Goal: Download file/media

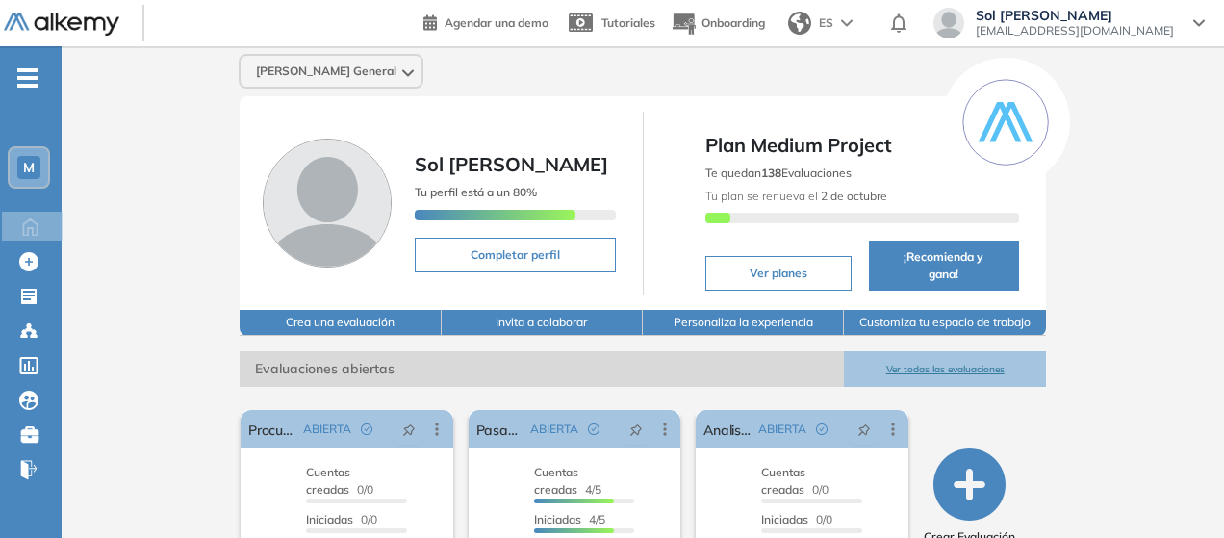
click at [985, 365] on button "Ver todas las evaluaciones" at bounding box center [944, 369] width 201 height 36
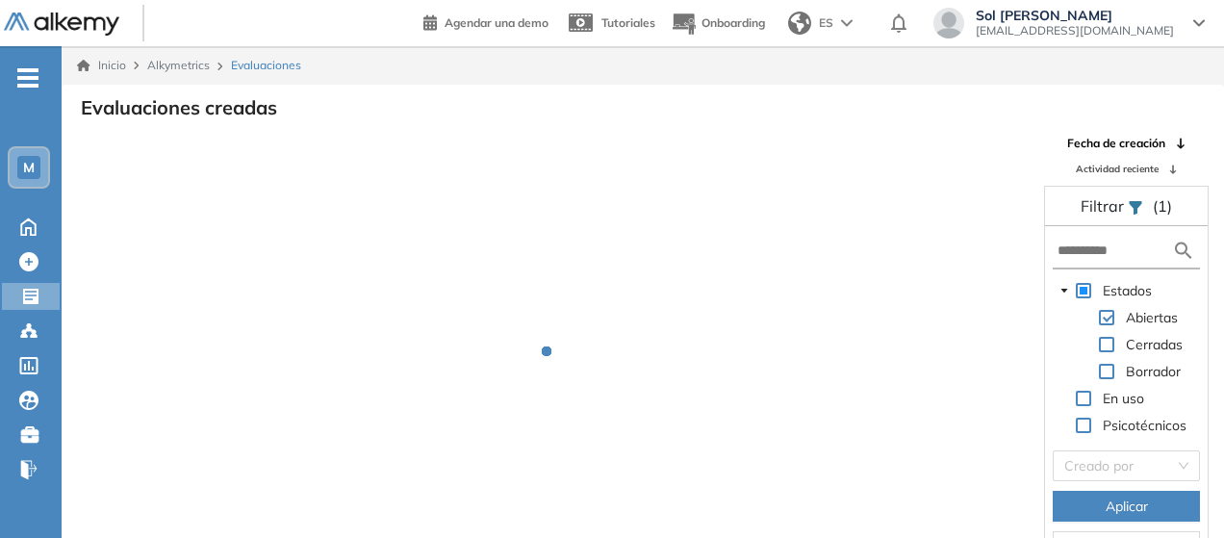
click at [1101, 180] on div "Fecha de creación Actividad reciente Filtrar (1) Estados Abiertas Cerradas Borr…" at bounding box center [1126, 353] width 193 height 436
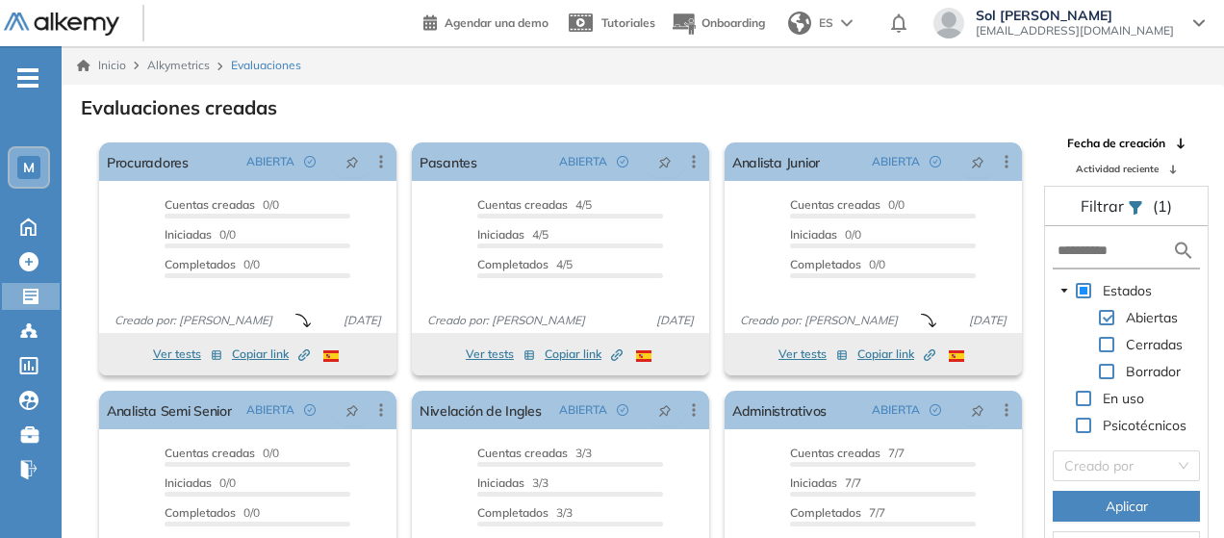
click at [1101, 166] on span "Actividad reciente" at bounding box center [1117, 169] width 83 height 14
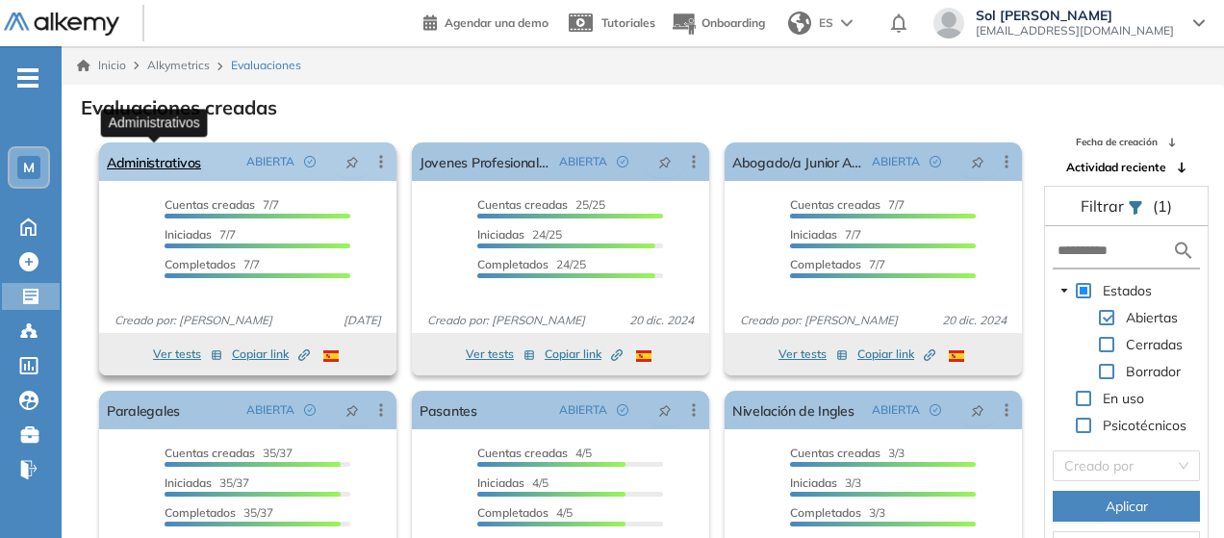
click at [162, 163] on link "Administrativos" at bounding box center [154, 161] width 94 height 38
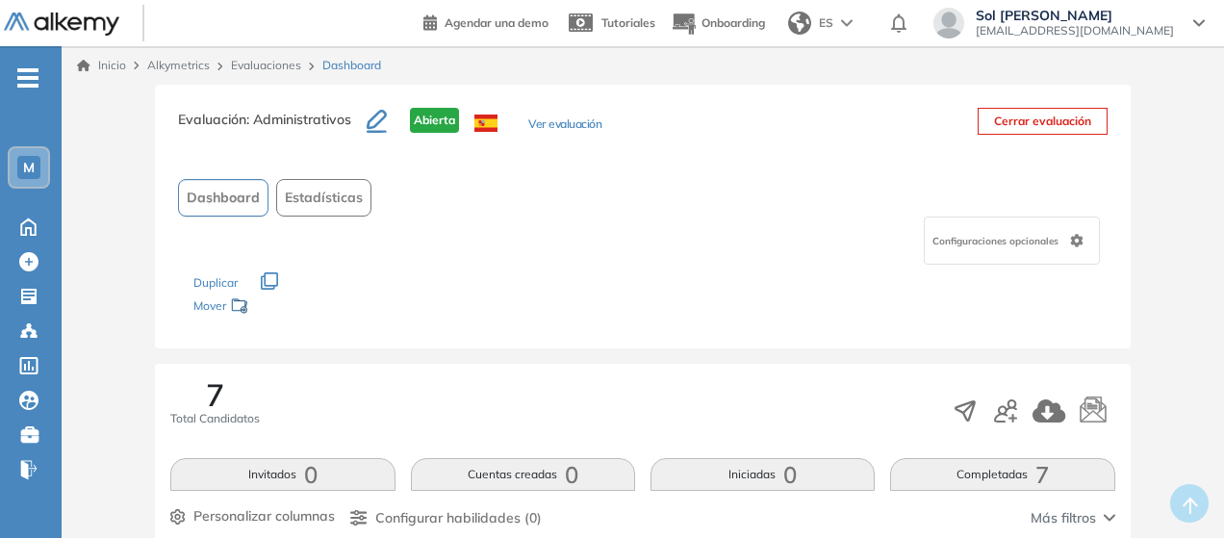
scroll to position [96, 0]
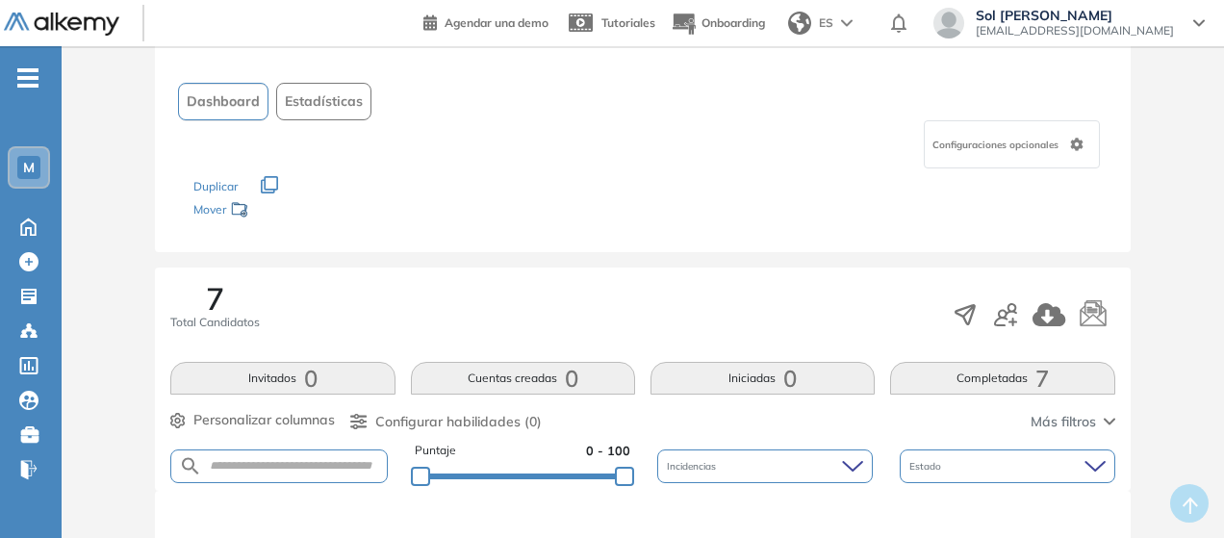
click at [976, 373] on button "Completadas 7" at bounding box center [1002, 378] width 224 height 33
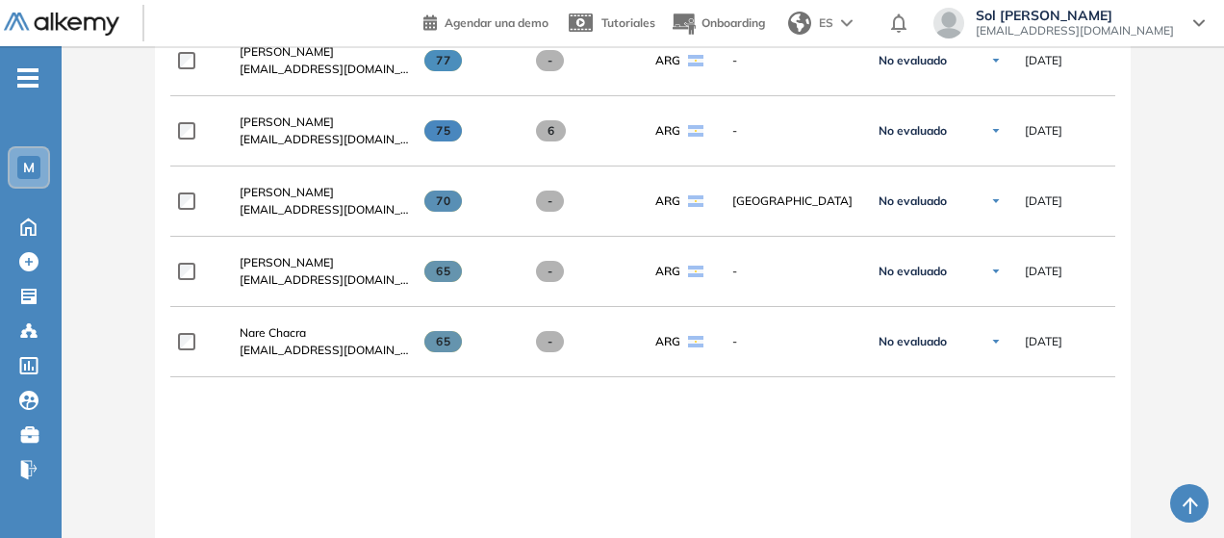
scroll to position [855, 0]
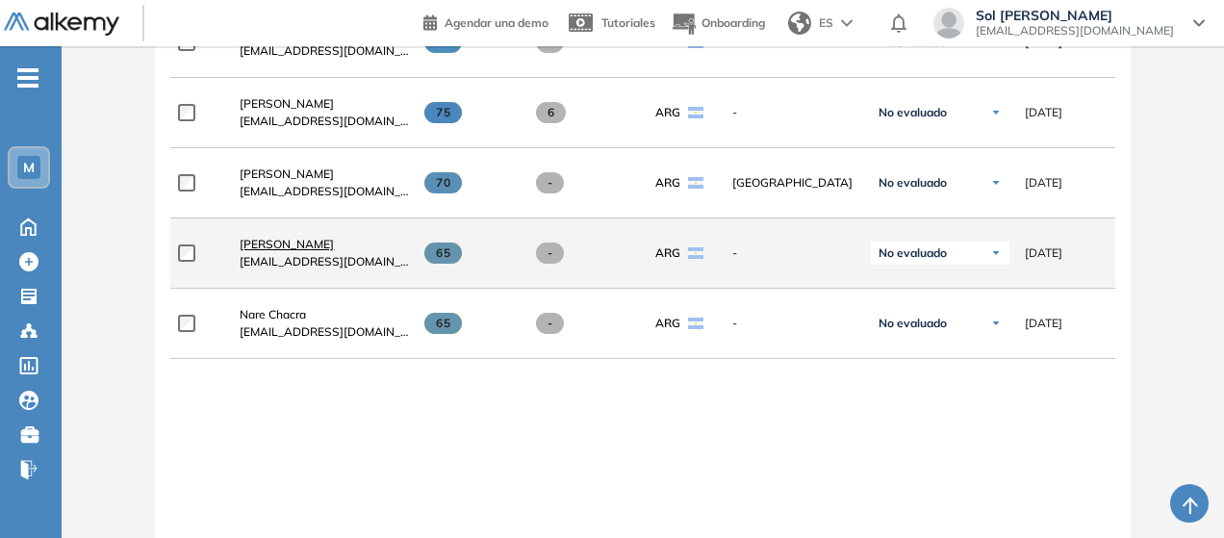
click at [285, 251] on span "[PERSON_NAME]" at bounding box center [287, 244] width 94 height 14
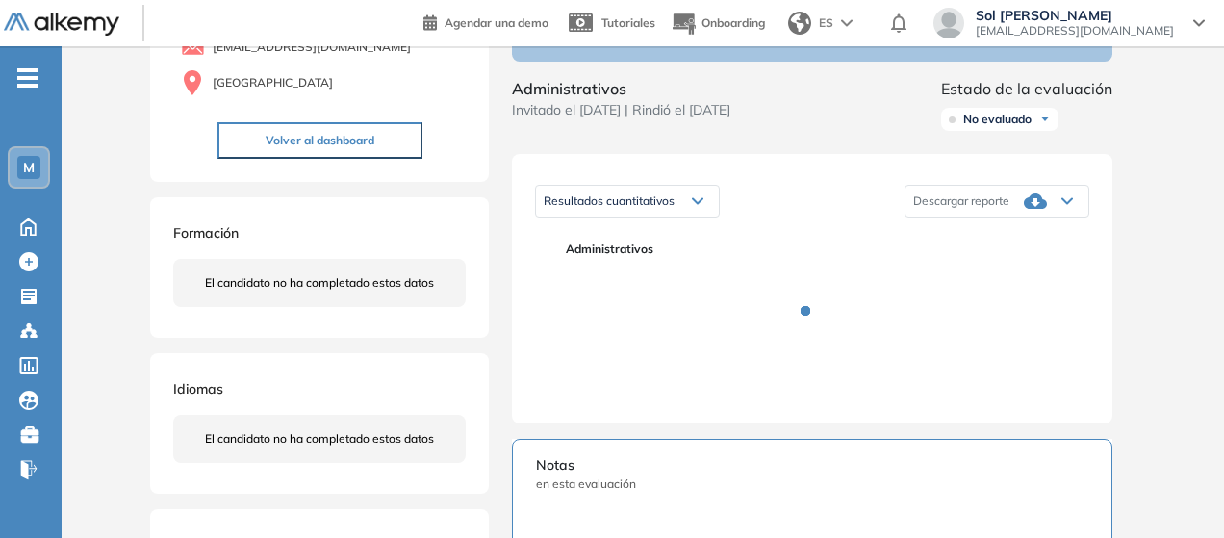
scroll to position [192, 0]
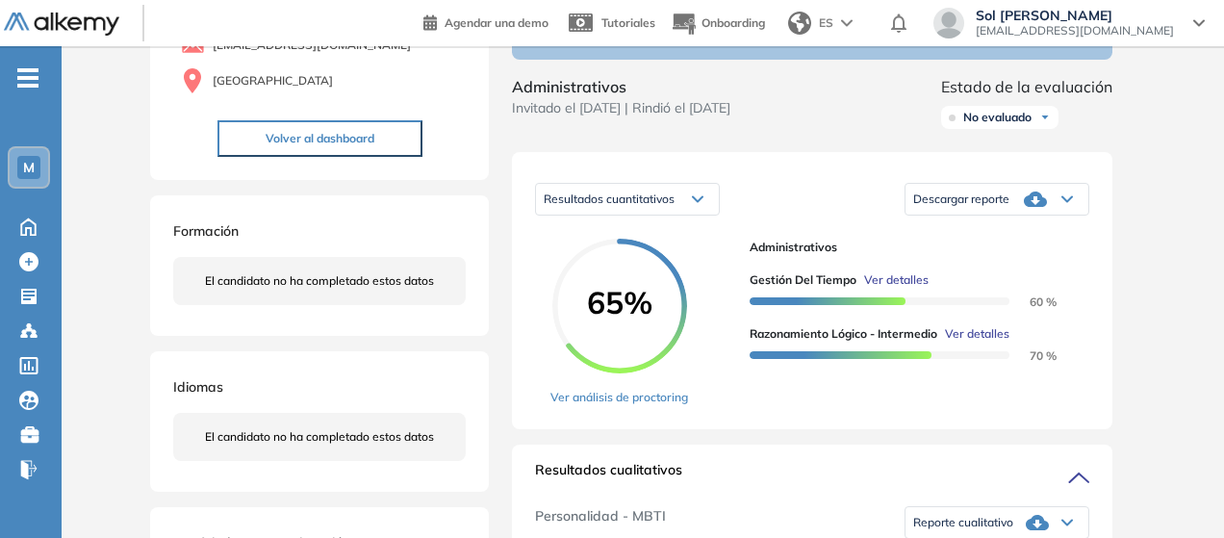
click at [1030, 207] on icon at bounding box center [1035, 198] width 23 height 15
click at [1018, 229] on li "Descargar informe completo" at bounding box center [985, 219] width 142 height 19
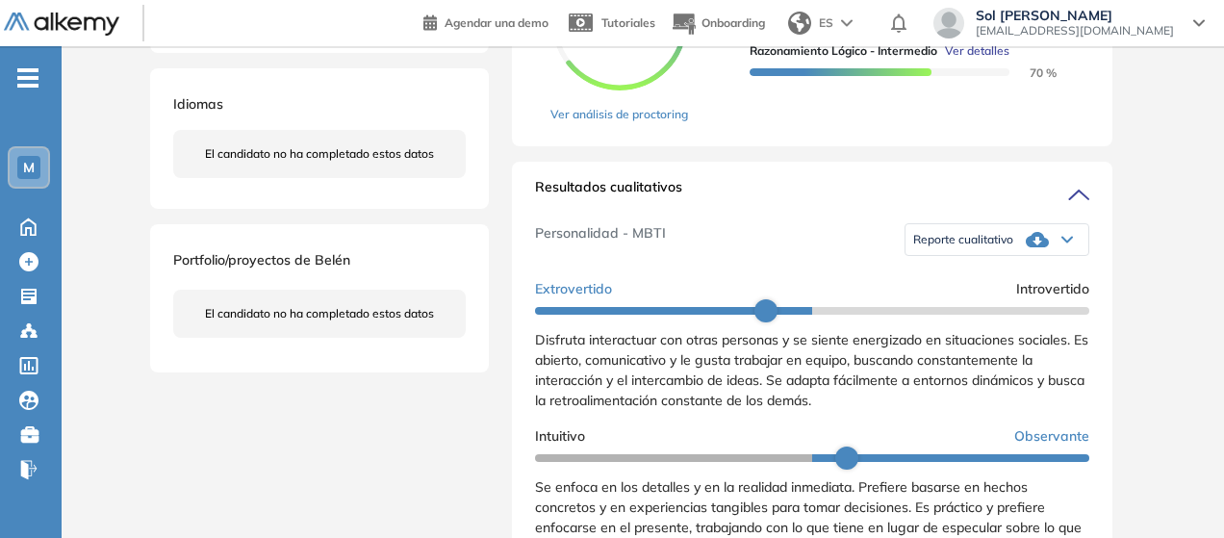
scroll to position [481, 0]
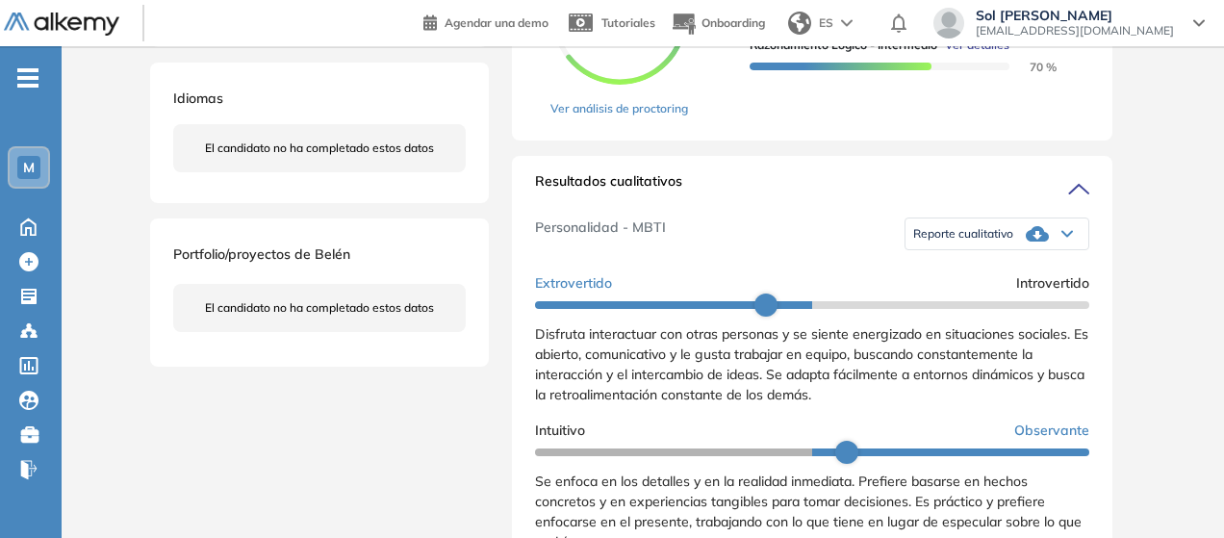
click at [1007, 253] on div "Reporte cualitativo" at bounding box center [996, 234] width 183 height 38
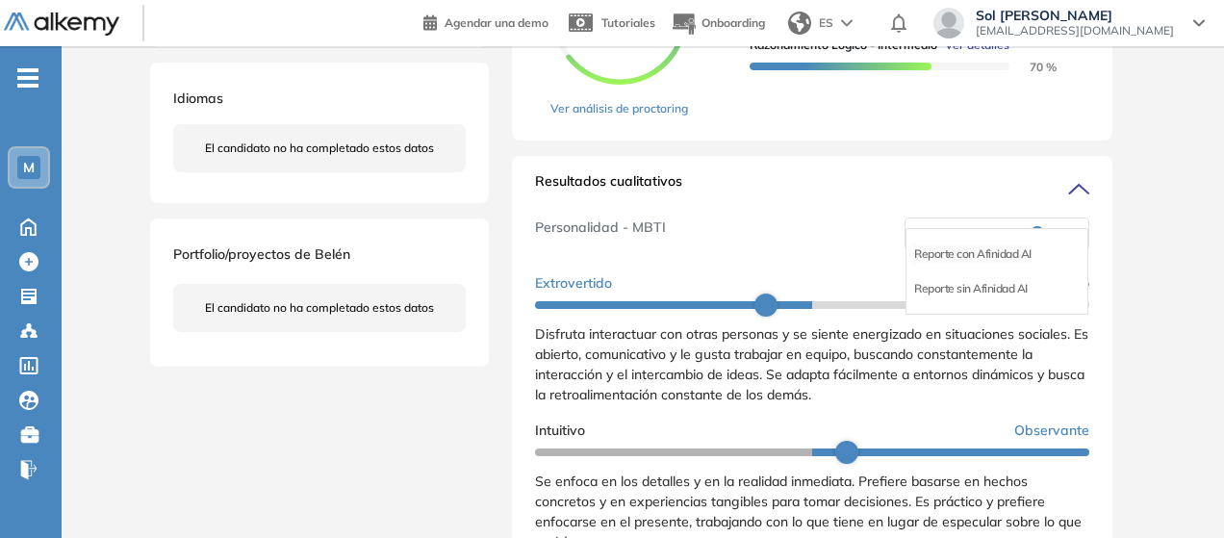
click at [979, 264] on li "Reporte con Afinidad AI" at bounding box center [972, 253] width 117 height 19
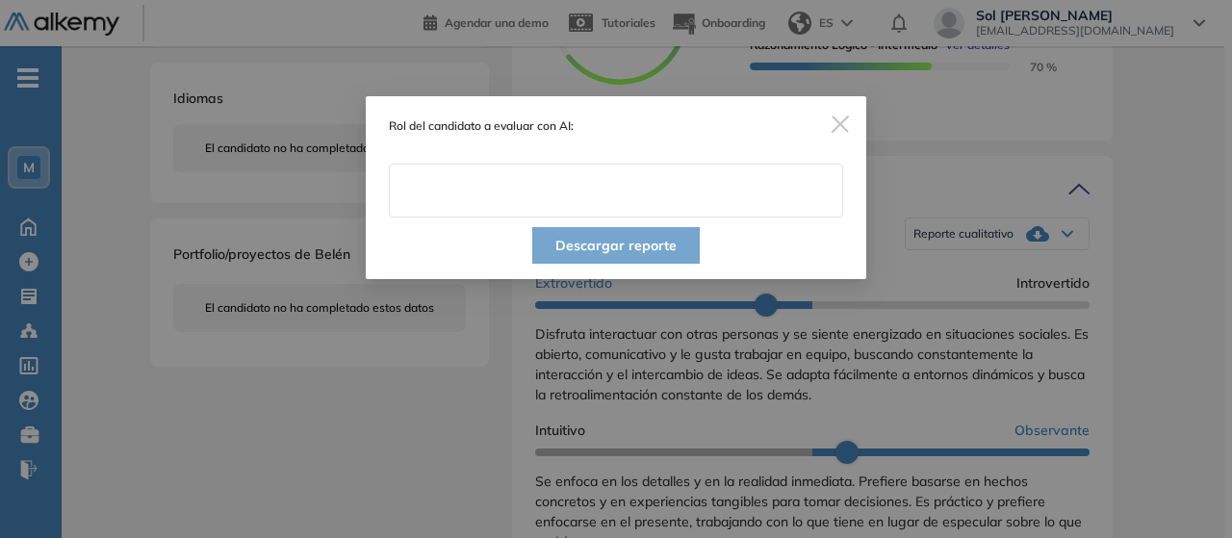
click at [550, 205] on input "text" at bounding box center [616, 191] width 454 height 54
type input "**********"
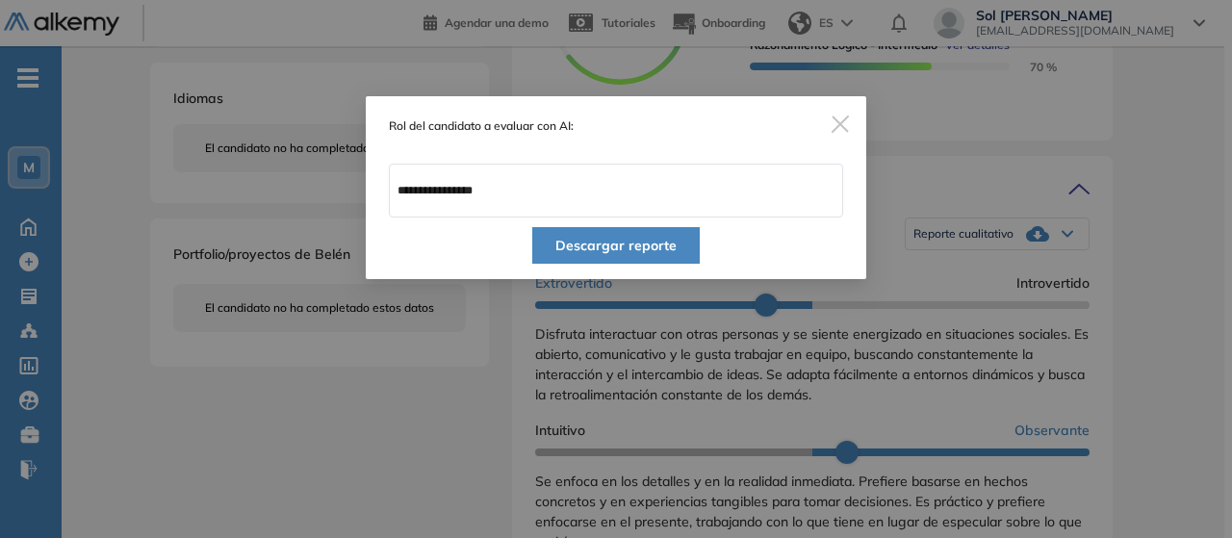
click at [595, 242] on button "Descargar reporte" at bounding box center [615, 245] width 167 height 37
